Goal: Task Accomplishment & Management: Manage account settings

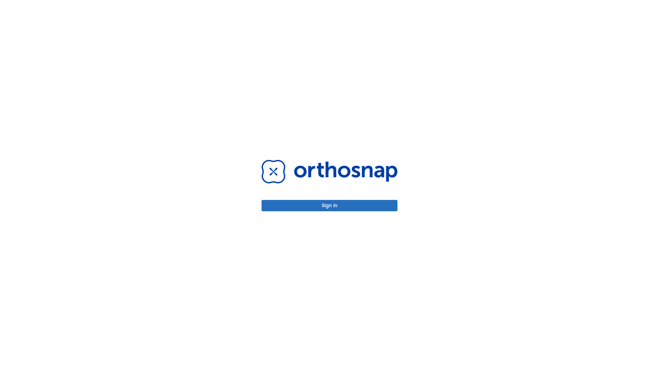
click at [330, 205] on button "Sign in" at bounding box center [330, 205] width 136 height 11
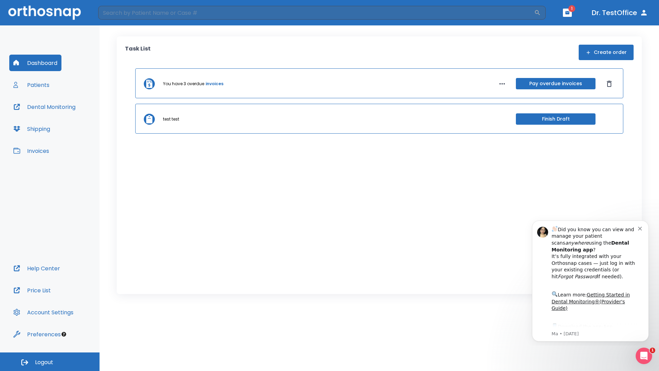
click at [50, 361] on span "Logout" at bounding box center [44, 362] width 18 height 8
